Goal: Communication & Community: Answer question/provide support

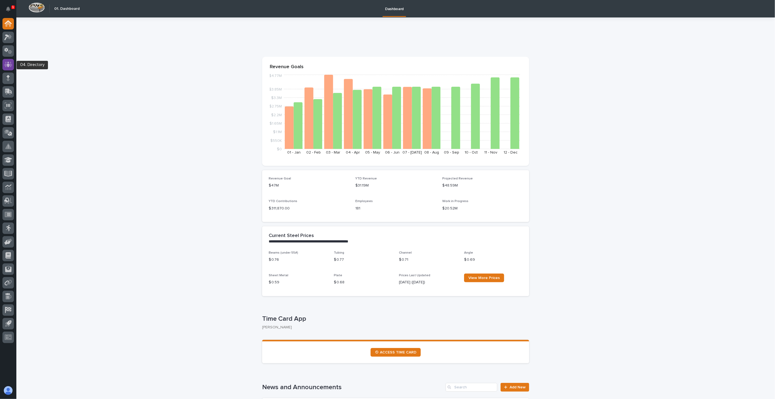
click at [7, 65] on icon at bounding box center [8, 64] width 3 height 5
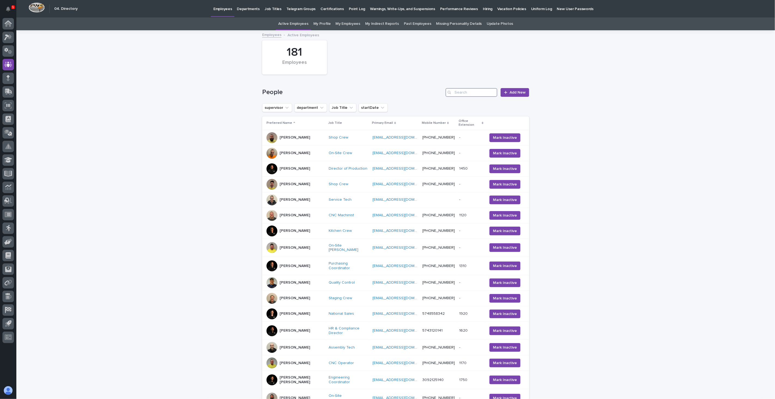
click at [459, 94] on input "Search" at bounding box center [471, 92] width 52 height 9
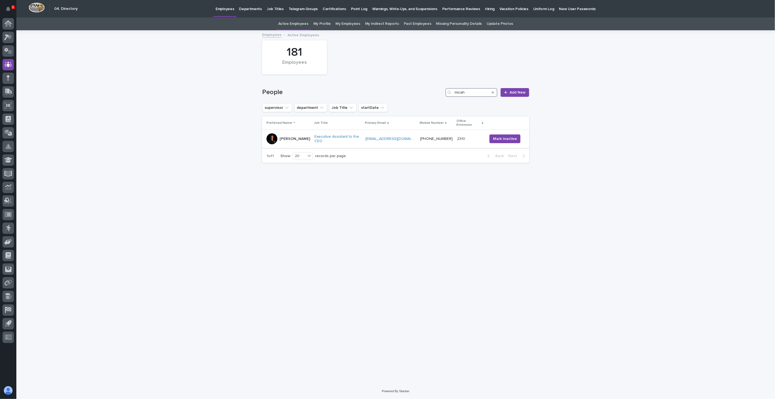
type input "micah"
click at [298, 138] on div "[PERSON_NAME]" at bounding box center [288, 138] width 44 height 11
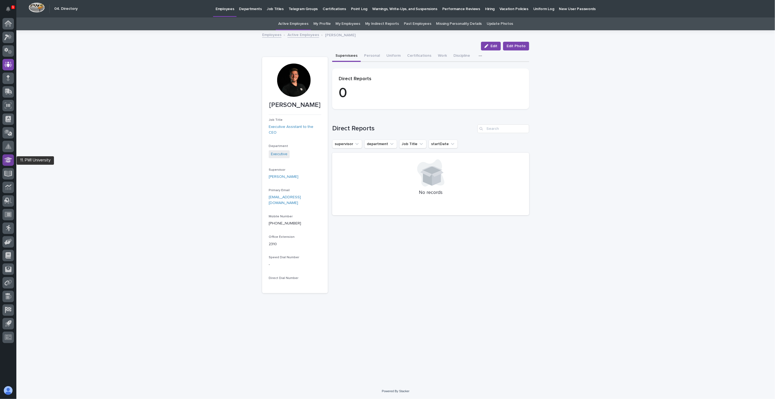
click at [7, 159] on icon at bounding box center [8, 159] width 8 height 5
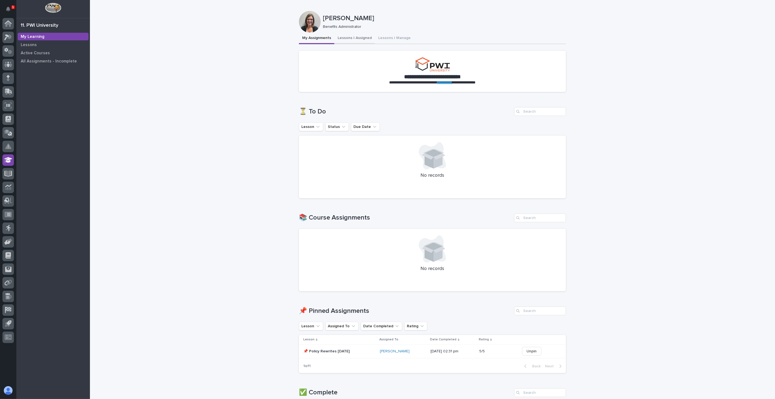
click at [347, 37] on button "Lessons I Assigned" at bounding box center [354, 38] width 41 height 11
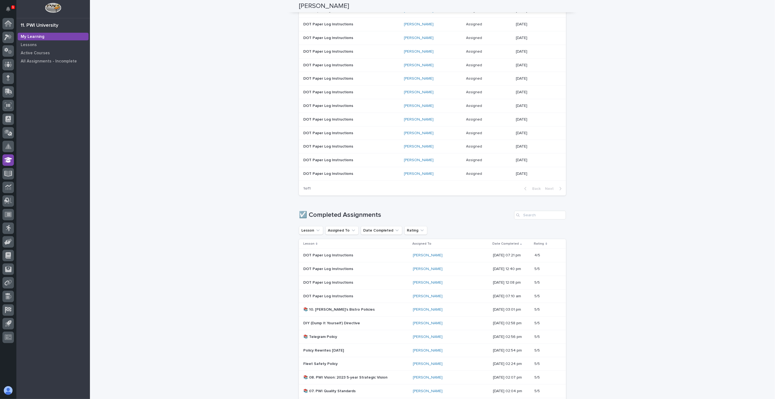
scroll to position [393, 0]
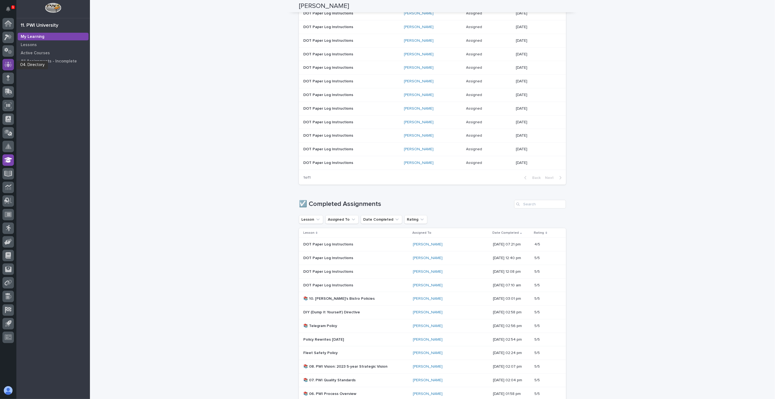
click at [8, 64] on icon at bounding box center [8, 64] width 3 height 5
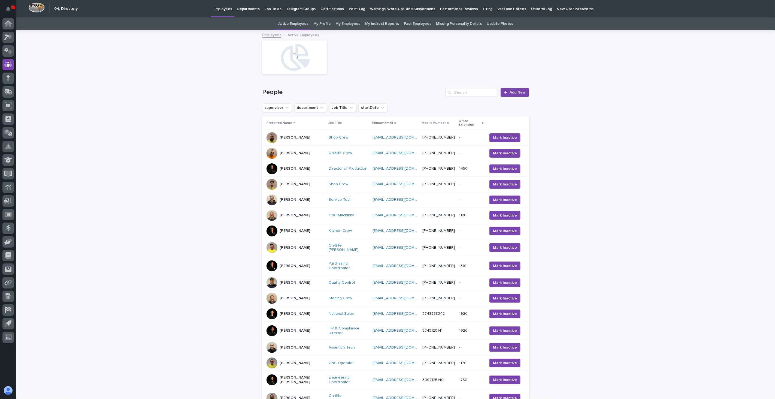
click at [483, 7] on p "Hiring" at bounding box center [488, 5] width 10 height 11
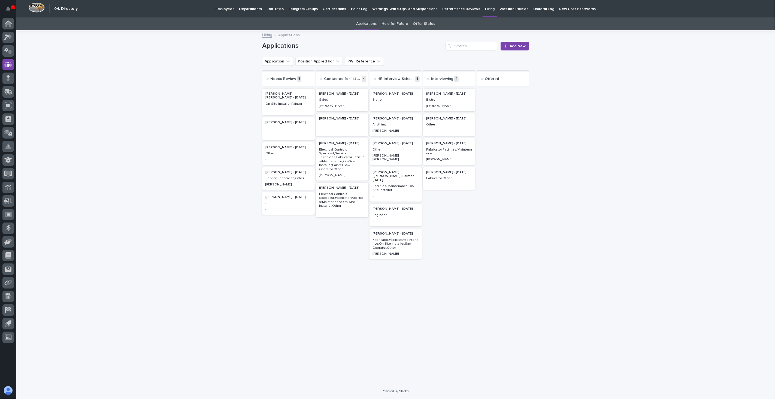
click at [426, 25] on link "Offer Status" at bounding box center [424, 23] width 22 height 13
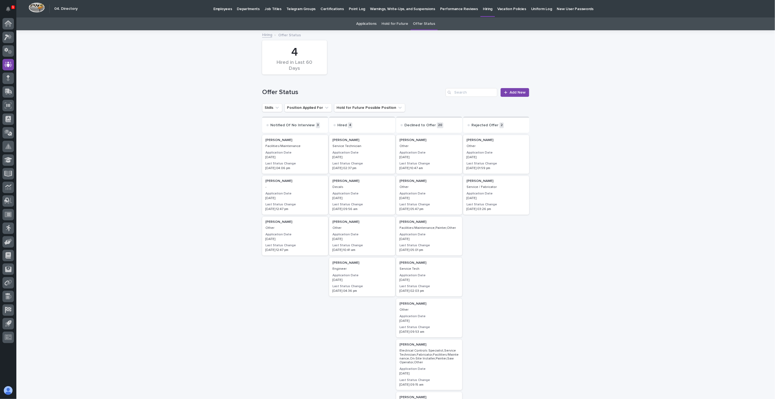
click at [364, 153] on h3 "Application Date" at bounding box center [361, 152] width 59 height 4
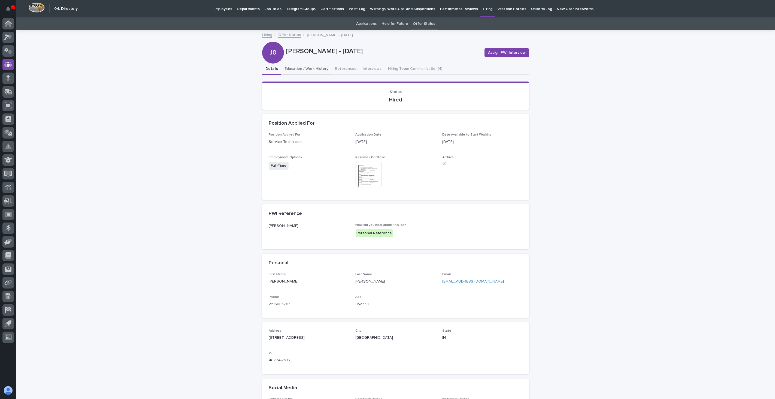
click at [309, 68] on button "Education / Work History" at bounding box center [306, 68] width 50 height 11
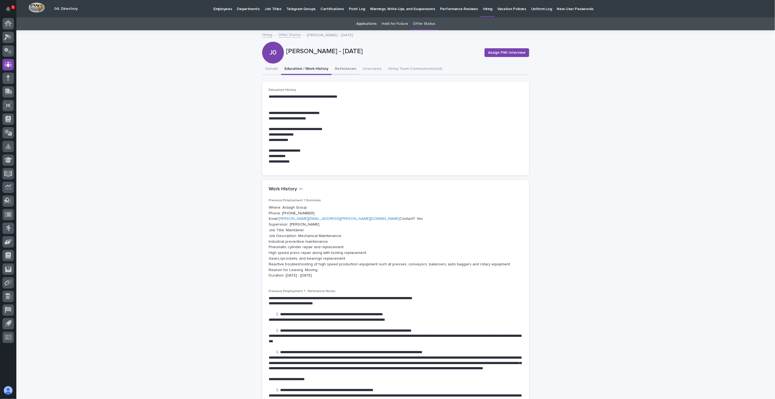
click at [339, 68] on button "References" at bounding box center [346, 68] width 28 height 11
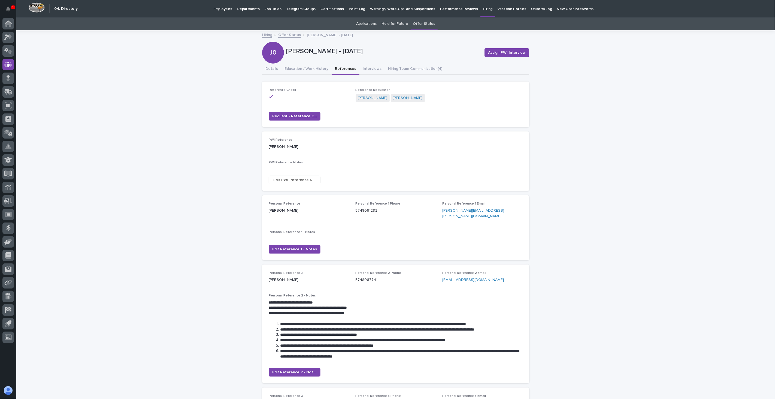
click at [222, 4] on p "Employees" at bounding box center [222, 5] width 19 height 11
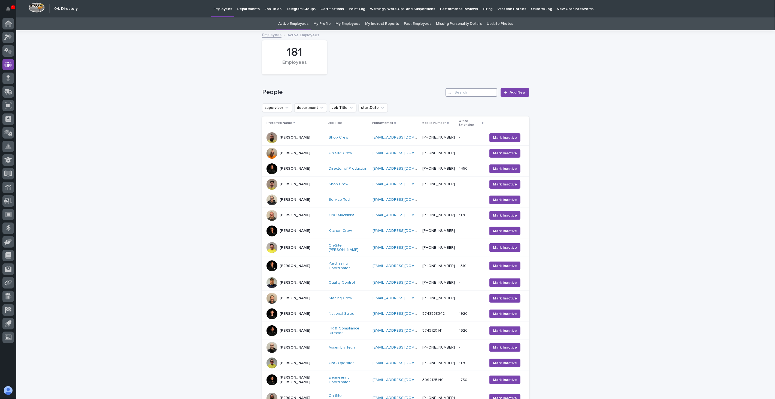
click at [475, 94] on input "Search" at bounding box center [471, 92] width 52 height 9
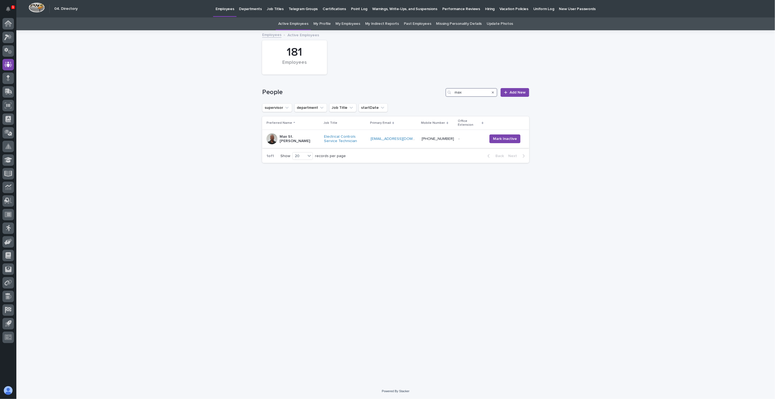
type input "max"
click at [300, 138] on div "Max St. [PERSON_NAME]" at bounding box center [300, 139] width 40 height 14
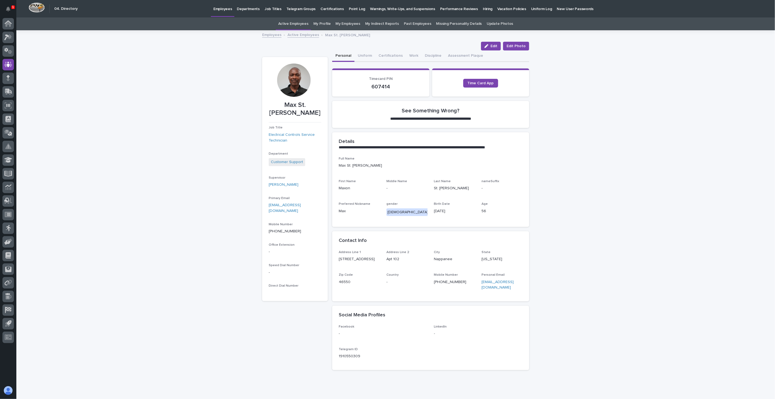
click at [299, 35] on link "Active Employees" at bounding box center [303, 34] width 32 height 6
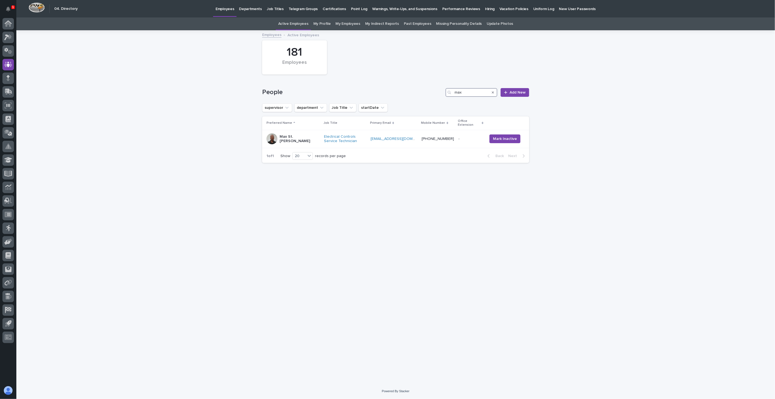
drag, startPoint x: 463, startPoint y: 91, endPoint x: 436, endPoint y: 88, distance: 26.6
click at [436, 88] on div "People max Add New" at bounding box center [395, 92] width 267 height 9
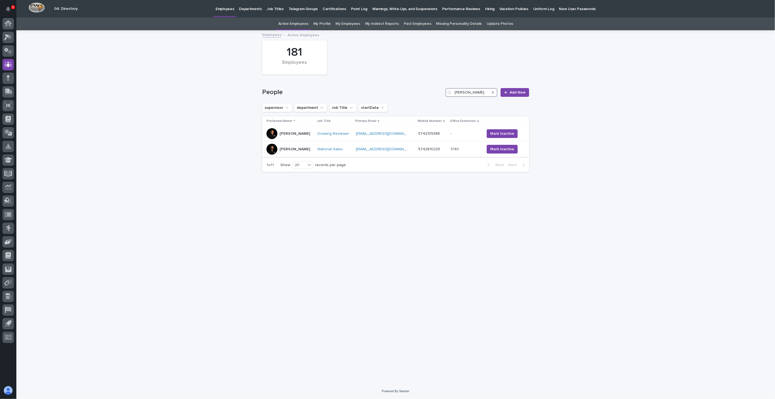
type input "cole"
click at [302, 150] on div "Cole Ziegler" at bounding box center [289, 149] width 47 height 11
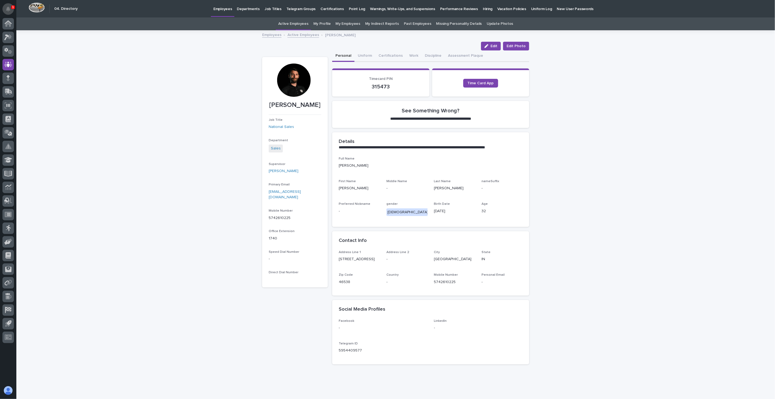
click at [7, 7] on icon "Notifications" at bounding box center [8, 9] width 4 height 5
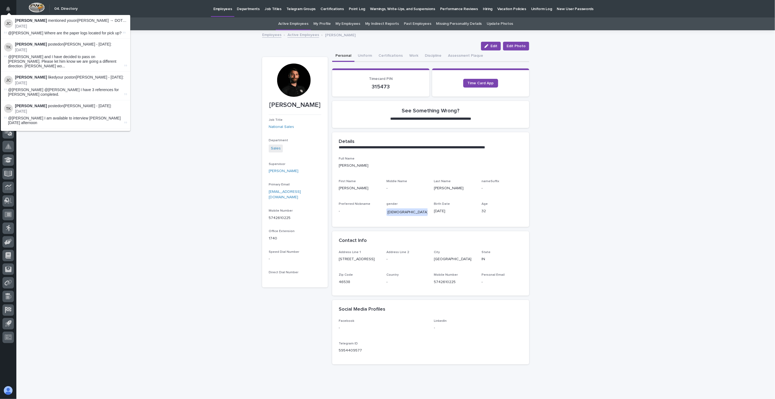
click at [30, 25] on p "[DATE]" at bounding box center [71, 26] width 112 height 5
click at [25, 23] on p "Josh Casper mentioned you on Josh Casper → DOT Paper Log Instructions :" at bounding box center [71, 20] width 112 height 5
click at [7, 25] on img at bounding box center [8, 23] width 9 height 9
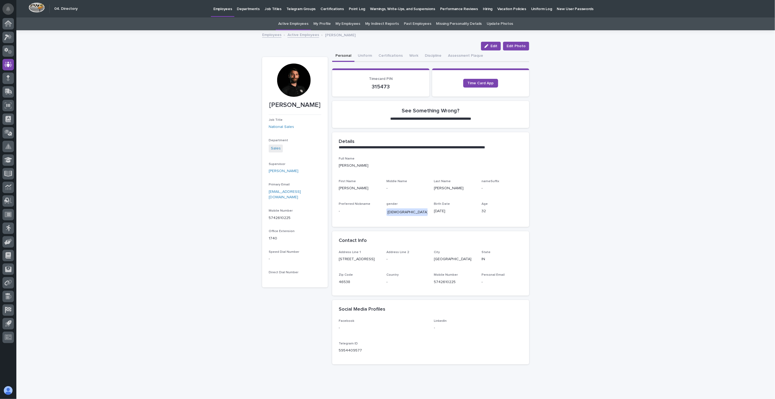
click at [9, 8] on icon "Notifications" at bounding box center [8, 9] width 4 height 5
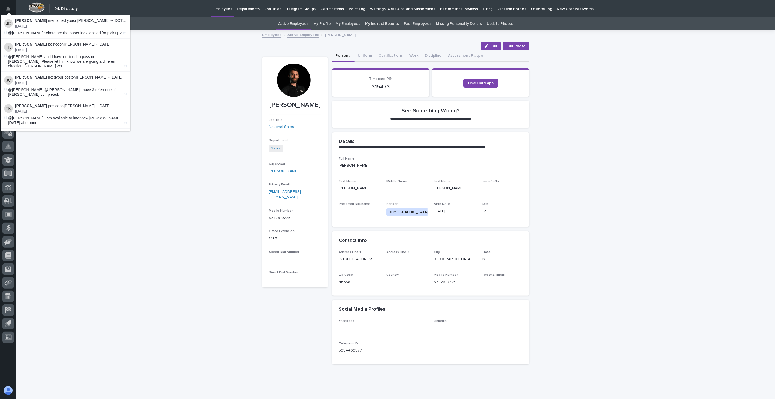
click at [90, 25] on p "[DATE]" at bounding box center [71, 26] width 112 height 5
click at [8, 31] on span "@Lisa Reyes Where are the paper logs located for pick up?" at bounding box center [65, 33] width 114 height 4
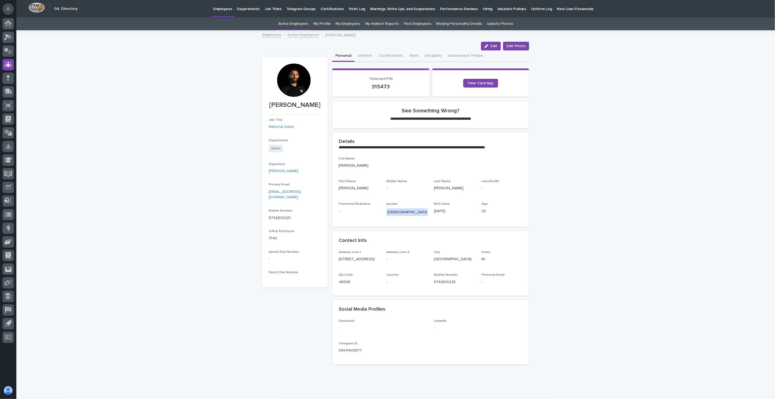
click at [10, 5] on button "Notifications" at bounding box center [7, 8] width 11 height 11
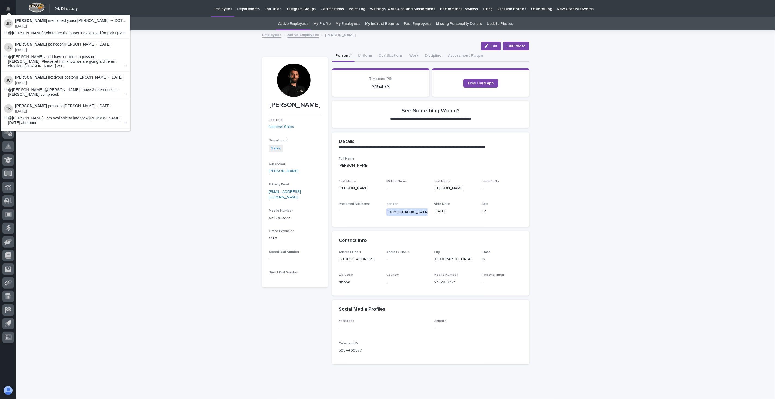
click at [181, 6] on div "Employees Departments Job Titles Telegram Groups Certifications Point Log Warni…" at bounding box center [420, 8] width 681 height 17
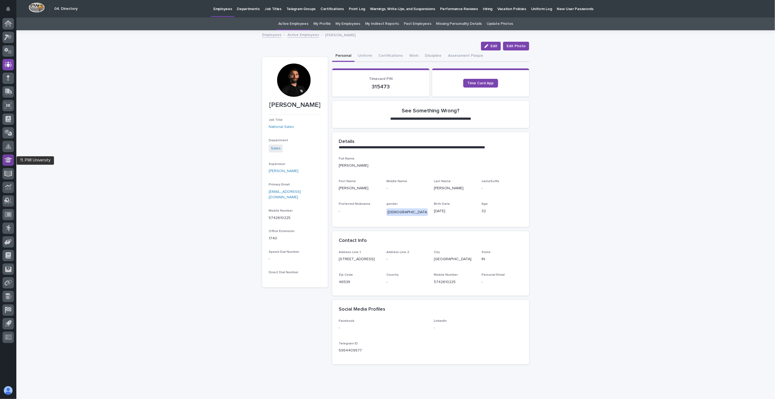
click at [8, 159] on icon at bounding box center [8, 159] width 8 height 5
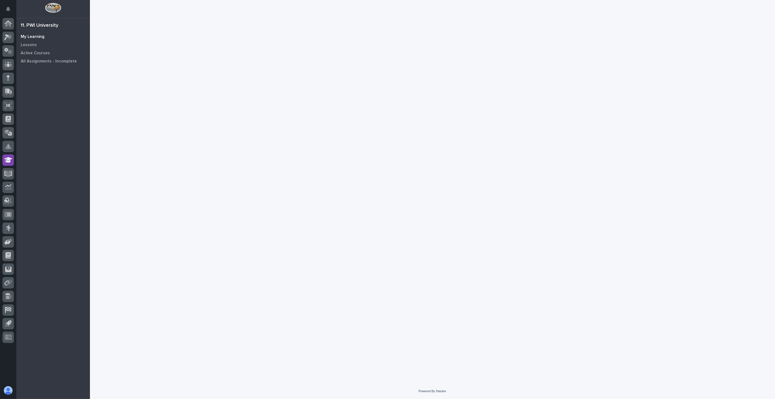
click at [34, 37] on p "My Learning" at bounding box center [33, 36] width 24 height 5
click at [27, 44] on p "Lessons" at bounding box center [29, 45] width 16 height 5
click at [6, 24] on icon at bounding box center [7, 23] width 5 height 5
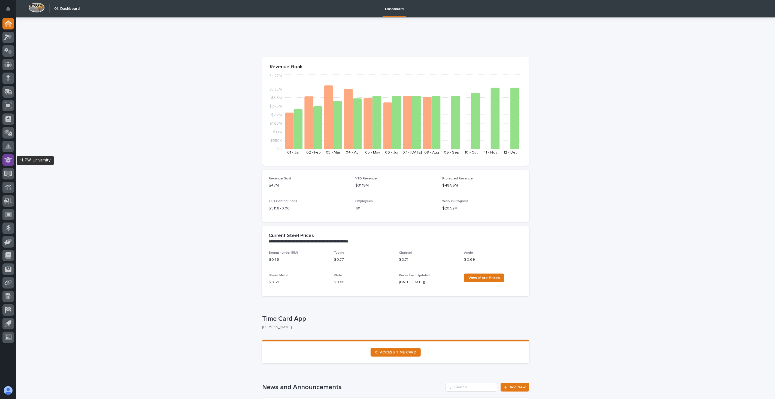
click at [9, 159] on icon at bounding box center [8, 159] width 8 height 5
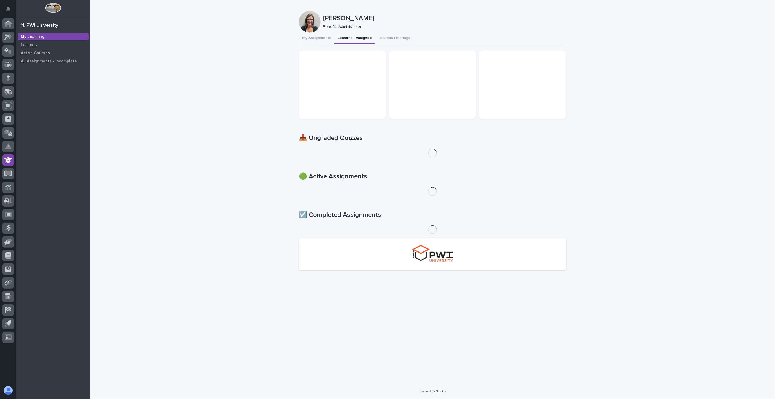
click at [350, 36] on button "Lessons I Assigned" at bounding box center [354, 38] width 41 height 11
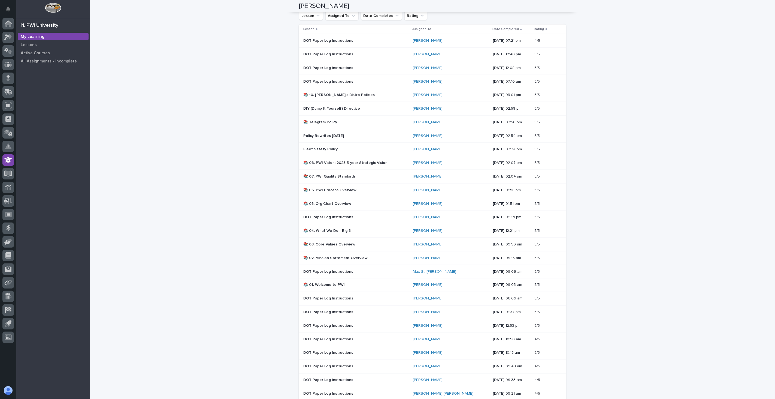
scroll to position [586, 0]
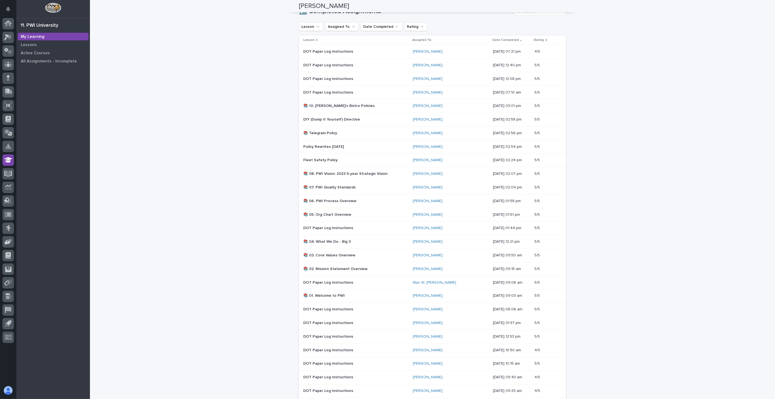
click at [350, 66] on p "DOT Paper Log Instructions" at bounding box center [350, 65] width 95 height 5
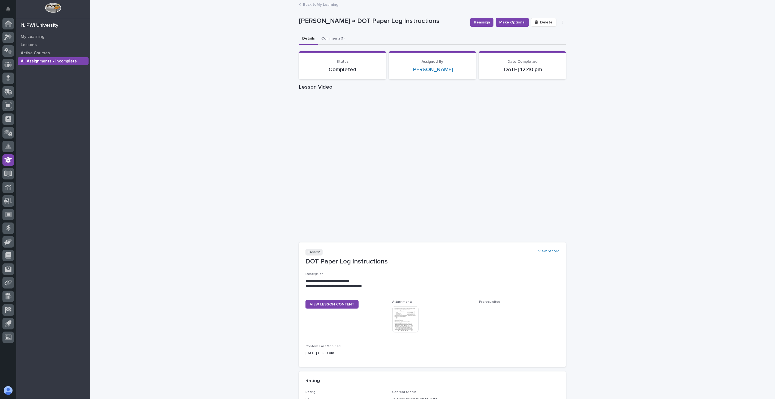
click at [320, 37] on button "Comments (1)" at bounding box center [333, 38] width 30 height 11
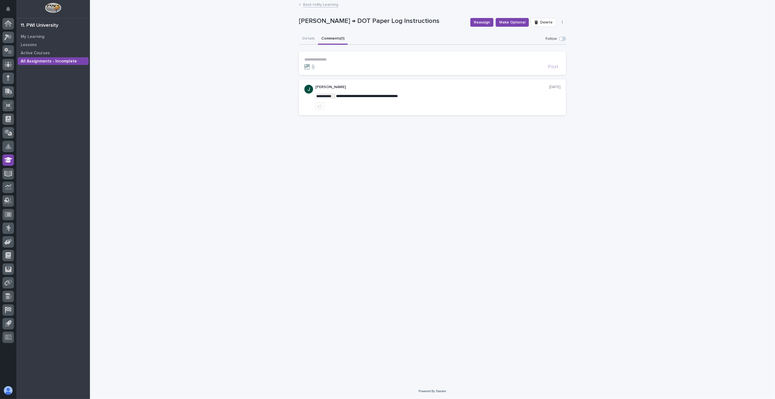
click at [451, 99] on div "**********" at bounding box center [437, 97] width 245 height 25
click at [403, 57] on p "**********" at bounding box center [432, 59] width 256 height 5
click at [555, 69] on span "Post" at bounding box center [553, 69] width 10 height 5
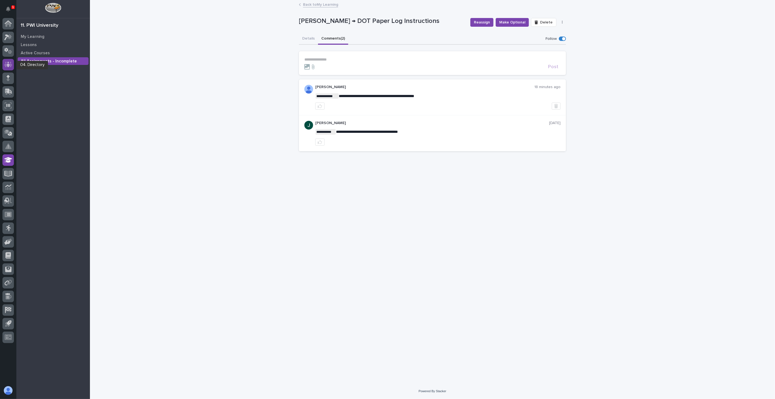
click at [8, 62] on icon at bounding box center [8, 64] width 3 height 5
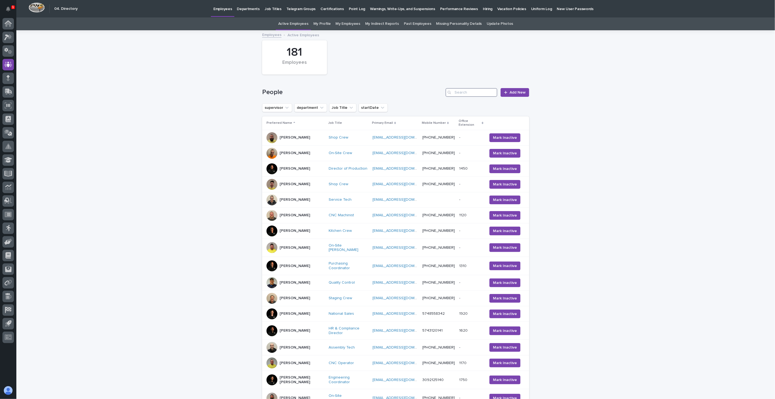
click at [462, 93] on input "Search" at bounding box center [471, 92] width 52 height 9
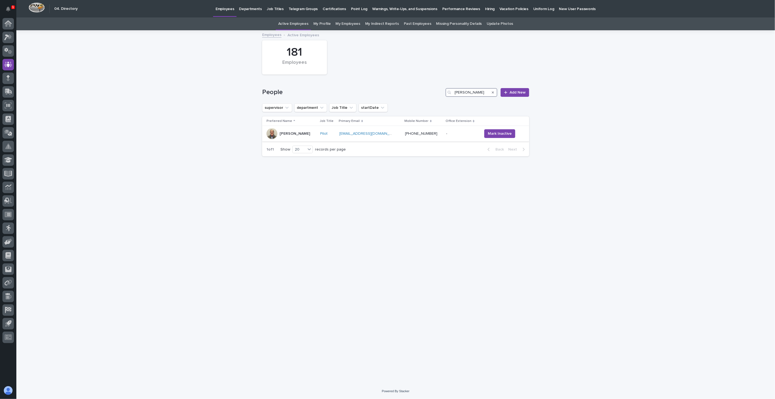
type input "[PERSON_NAME]"
click at [299, 139] on td "[PERSON_NAME]" at bounding box center [290, 134] width 56 height 16
